Goal: Information Seeking & Learning: Learn about a topic

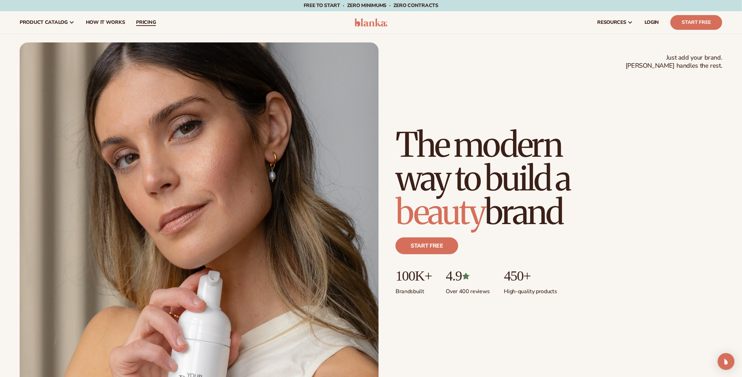
click at [157, 22] on link "pricing" at bounding box center [145, 22] width 31 height 22
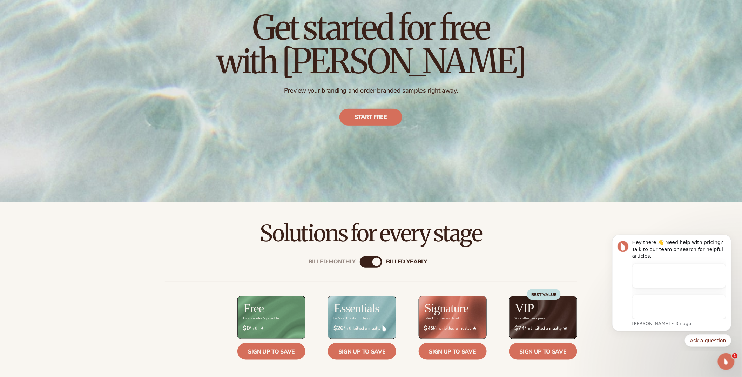
scroll to position [210, 0]
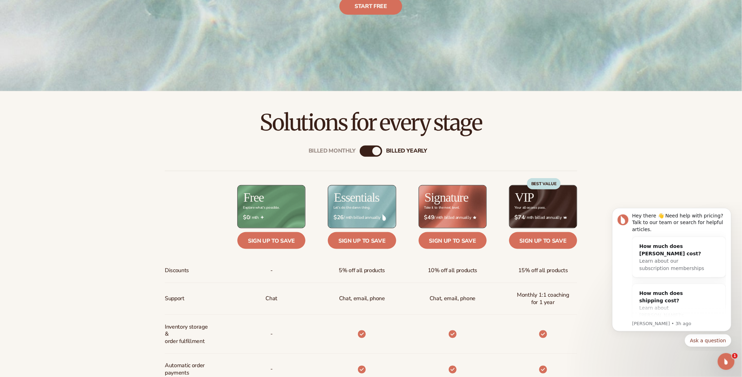
click at [367, 152] on div "Billed Monthly" at bounding box center [364, 151] width 8 height 8
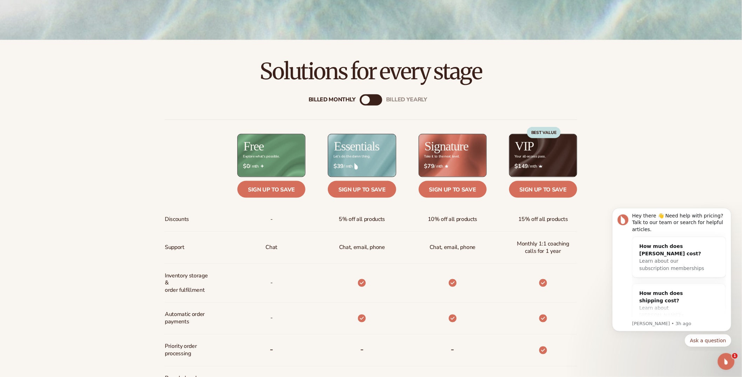
scroll to position [421, 0]
